Goal: Task Accomplishment & Management: Use online tool/utility

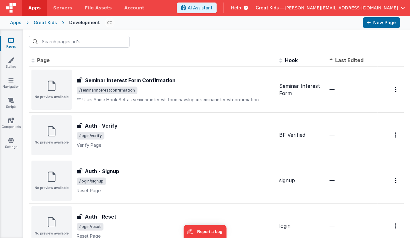
click at [44, 22] on div "Great Kids" at bounding box center [45, 22] width 23 height 6
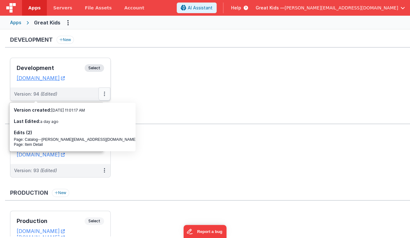
click at [104, 94] on icon at bounding box center [104, 94] width 1 height 0
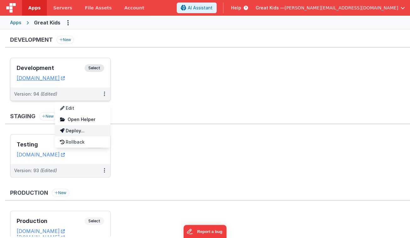
click at [80, 129] on link "Deploy..." at bounding box center [82, 130] width 55 height 11
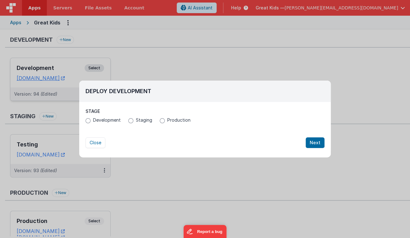
click at [176, 119] on span "Production" at bounding box center [178, 120] width 23 height 6
click at [165, 119] on input "Production" at bounding box center [162, 120] width 5 height 5
radio input "true"
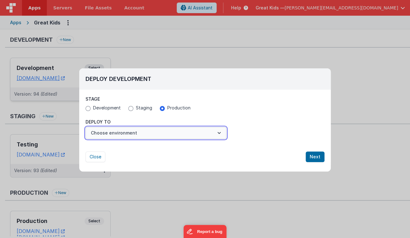
click at [155, 132] on button "Choose environment" at bounding box center [155, 133] width 141 height 12
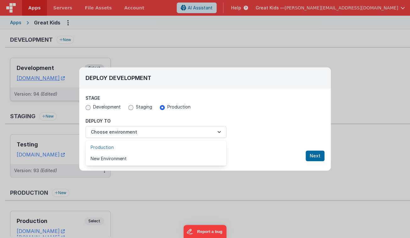
click at [141, 146] on link "Production" at bounding box center [155, 147] width 141 height 11
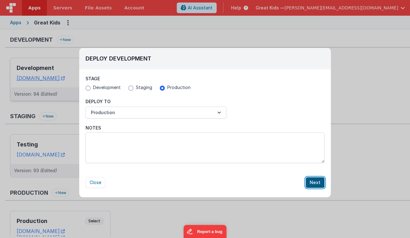
click at [312, 182] on button "Next" at bounding box center [314, 183] width 19 height 11
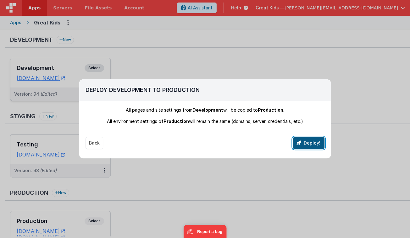
click at [298, 145] on button "Deploy!" at bounding box center [309, 143] width 32 height 12
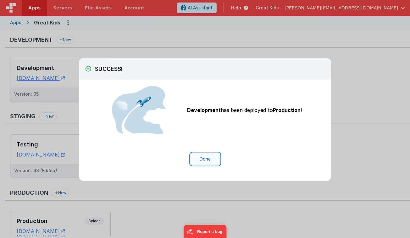
click at [196, 159] on button "Done" at bounding box center [204, 159] width 29 height 12
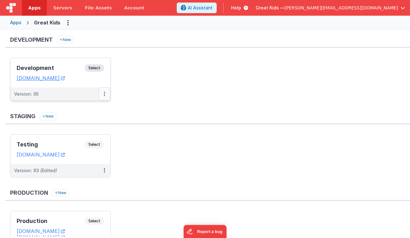
click at [105, 94] on button at bounding box center [104, 94] width 12 height 13
click at [96, 116] on link "Deploy..." at bounding box center [82, 119] width 55 height 11
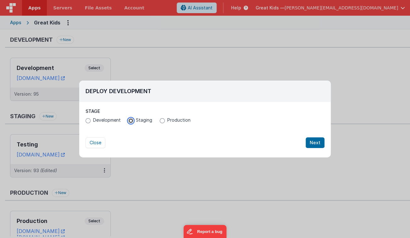
click at [131, 119] on input "Staging" at bounding box center [130, 120] width 5 height 5
radio input "true"
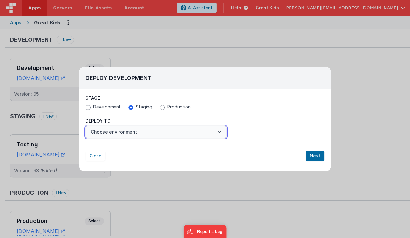
click at [157, 127] on button "Choose environment" at bounding box center [155, 132] width 141 height 12
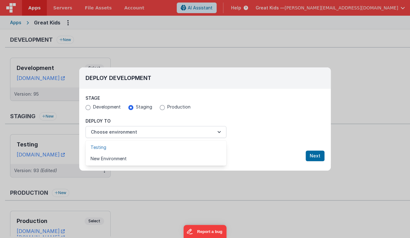
click at [151, 142] on link "Testing" at bounding box center [155, 147] width 141 height 11
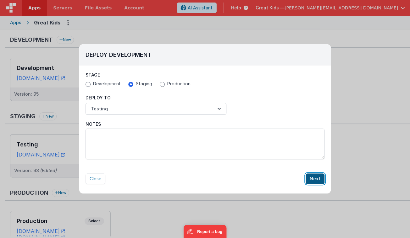
click at [310, 177] on button "Next" at bounding box center [314, 179] width 19 height 11
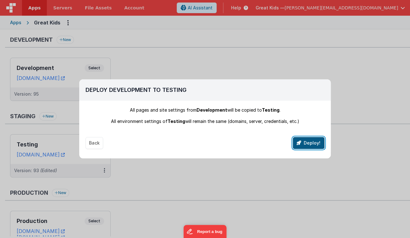
click at [303, 146] on button "Deploy!" at bounding box center [309, 143] width 32 height 12
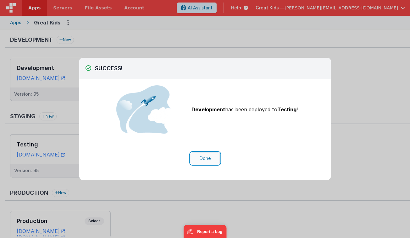
click at [211, 157] on button "Done" at bounding box center [204, 159] width 29 height 12
